Goal: Navigation & Orientation: Find specific page/section

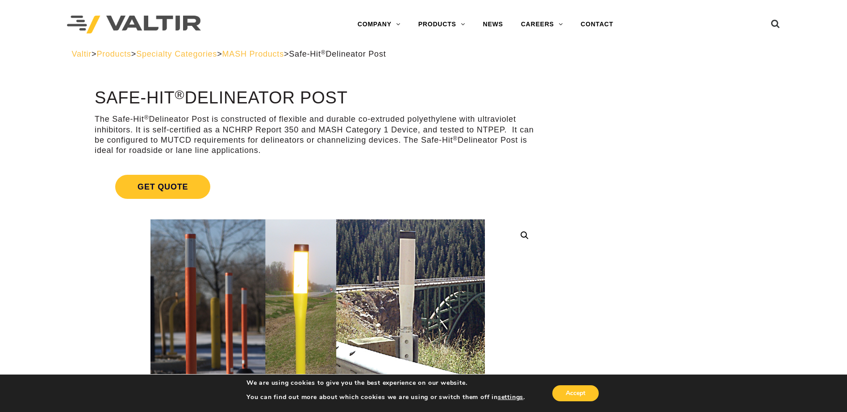
click at [216, 54] on span "Specialty Categories" at bounding box center [176, 54] width 81 height 9
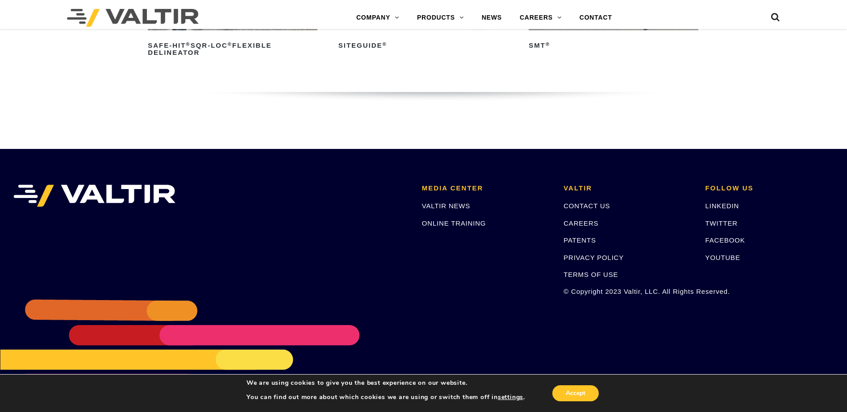
scroll to position [1320, 0]
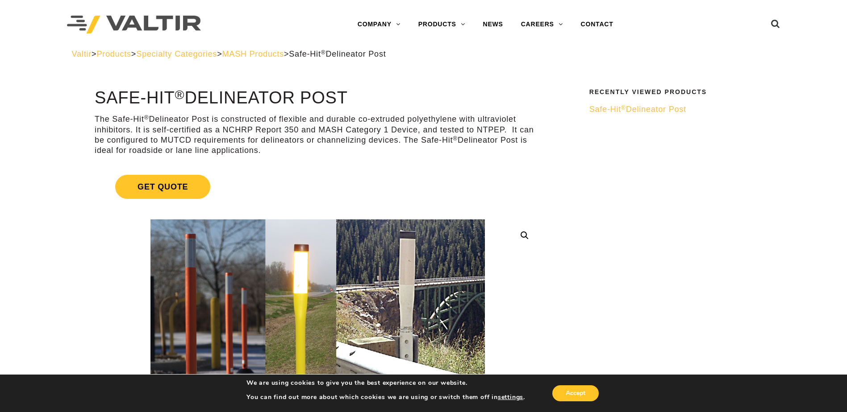
click at [283, 54] on span "MASH Products" at bounding box center [253, 54] width 62 height 9
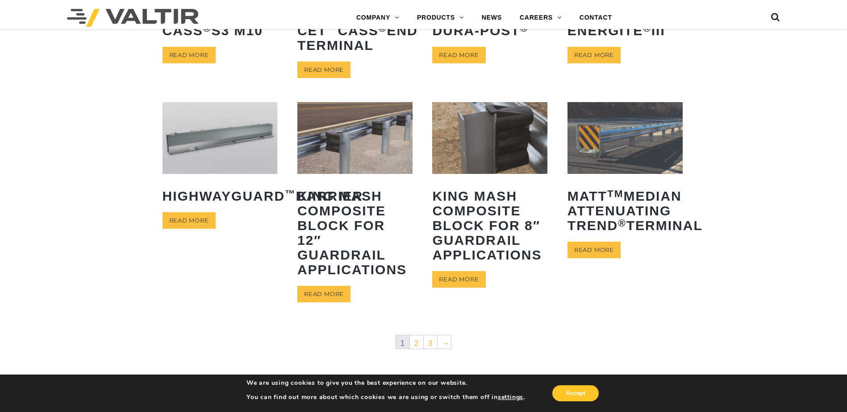
scroll to position [580, 0]
